Goal: Information Seeking & Learning: Check status

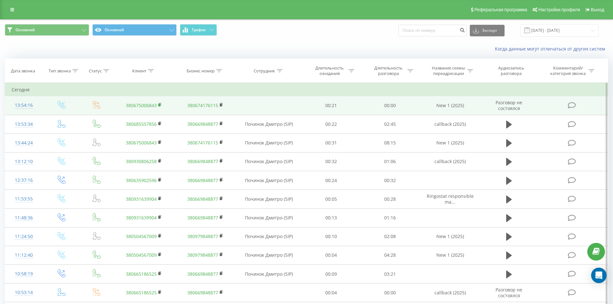
click at [160, 105] on rect at bounding box center [159, 105] width 2 height 3
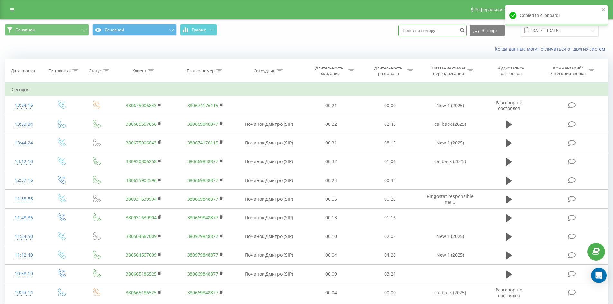
click at [427, 33] on input at bounding box center [432, 31] width 68 height 12
paste input "380675006843"
type input "380675006843"
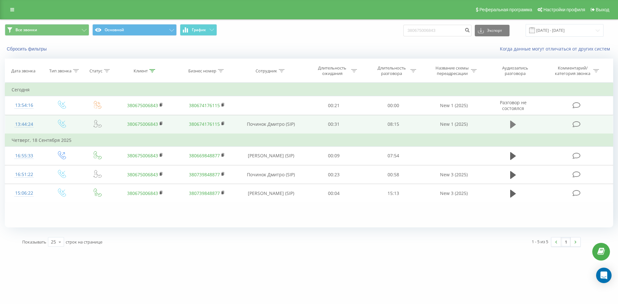
click at [510, 126] on icon at bounding box center [513, 125] width 6 height 8
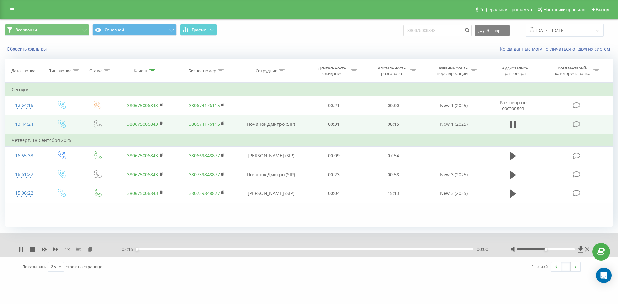
click at [278, 249] on div "00:00" at bounding box center [304, 249] width 337 height 2
click at [31, 250] on icon at bounding box center [32, 249] width 5 height 5
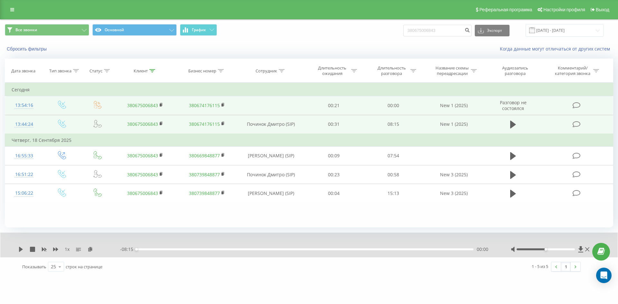
click at [133, 105] on link "380675006843" at bounding box center [142, 105] width 31 height 6
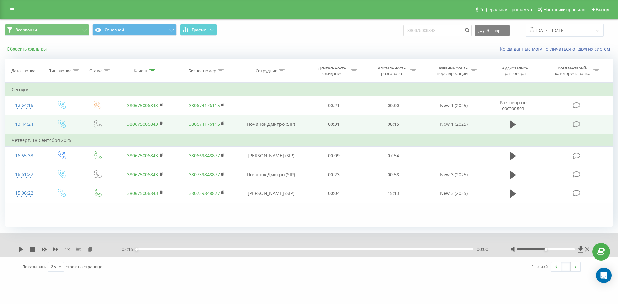
click at [32, 50] on button "Сбросить фильтры" at bounding box center [27, 49] width 45 height 6
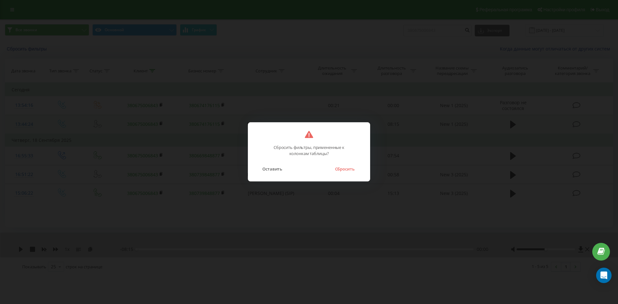
click at [347, 170] on button "Сбросить" at bounding box center [344, 169] width 26 height 8
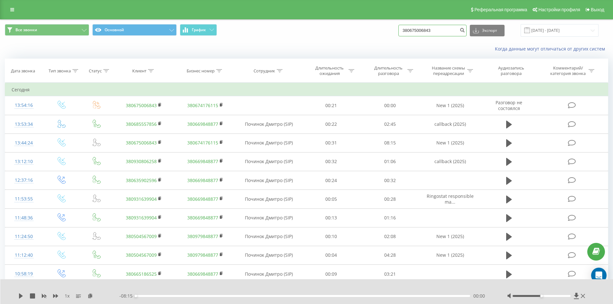
click at [427, 29] on input "380675006843" at bounding box center [432, 31] width 68 height 12
paste input "83074817"
type input "380683074817"
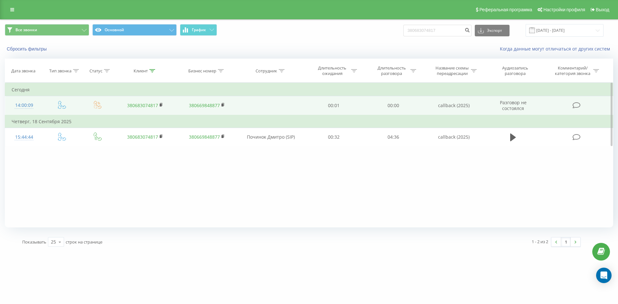
click at [136, 105] on link "380683074817" at bounding box center [142, 105] width 31 height 6
click at [161, 106] on rect at bounding box center [161, 105] width 2 height 3
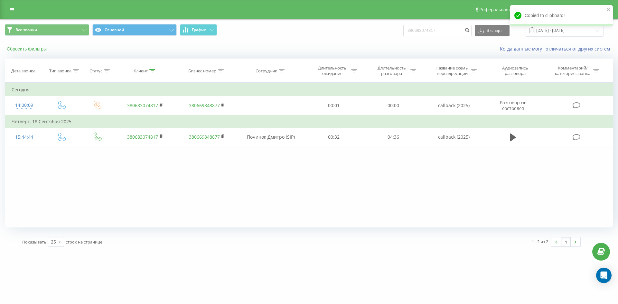
click at [21, 50] on button "Сбросить фильтры" at bounding box center [27, 49] width 45 height 6
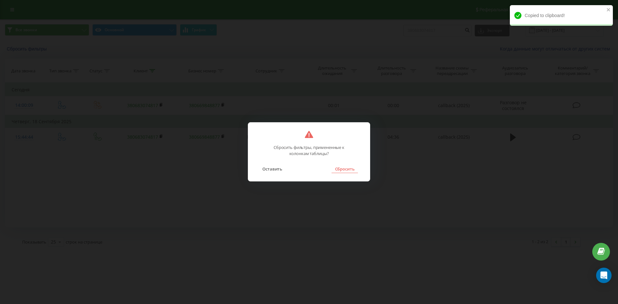
click at [343, 169] on button "Сбросить" at bounding box center [344, 169] width 26 height 8
